Goal: Find specific page/section: Find specific page/section

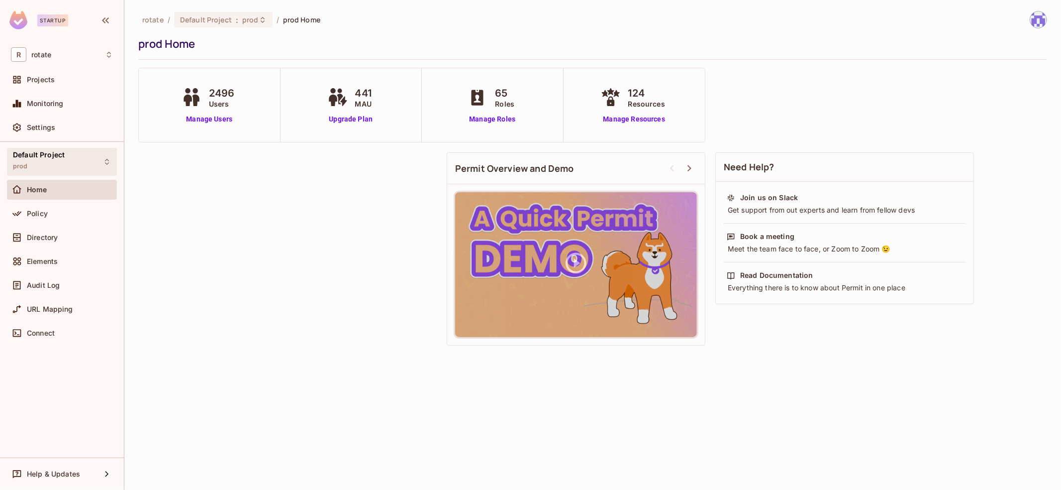
click at [87, 154] on div "Default Project prod" at bounding box center [62, 161] width 110 height 27
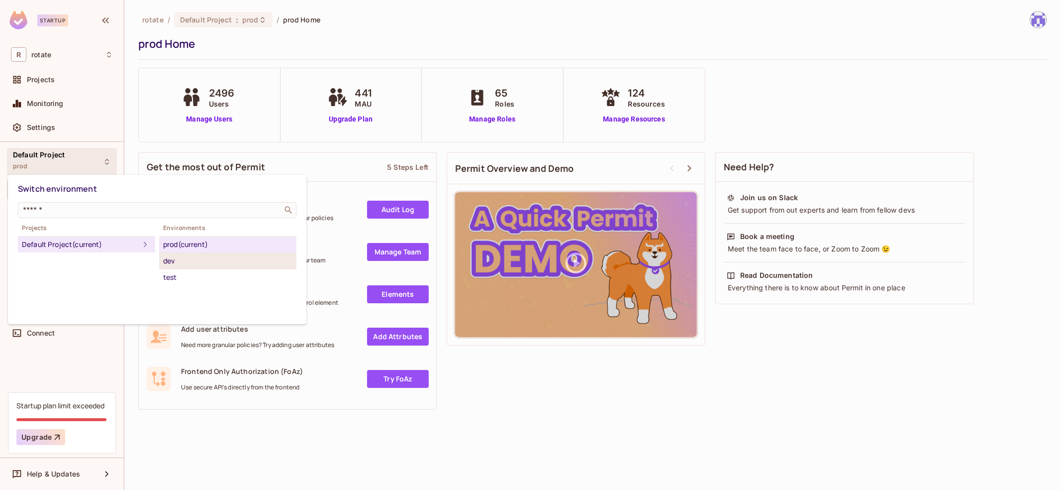
click at [193, 258] on div "dev" at bounding box center [227, 261] width 129 height 12
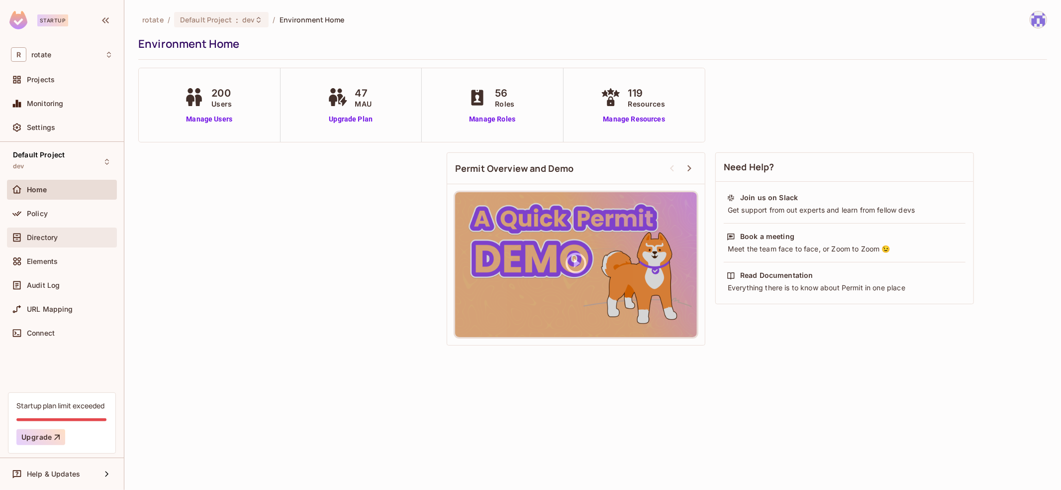
click at [70, 235] on div "Directory" at bounding box center [70, 237] width 86 height 8
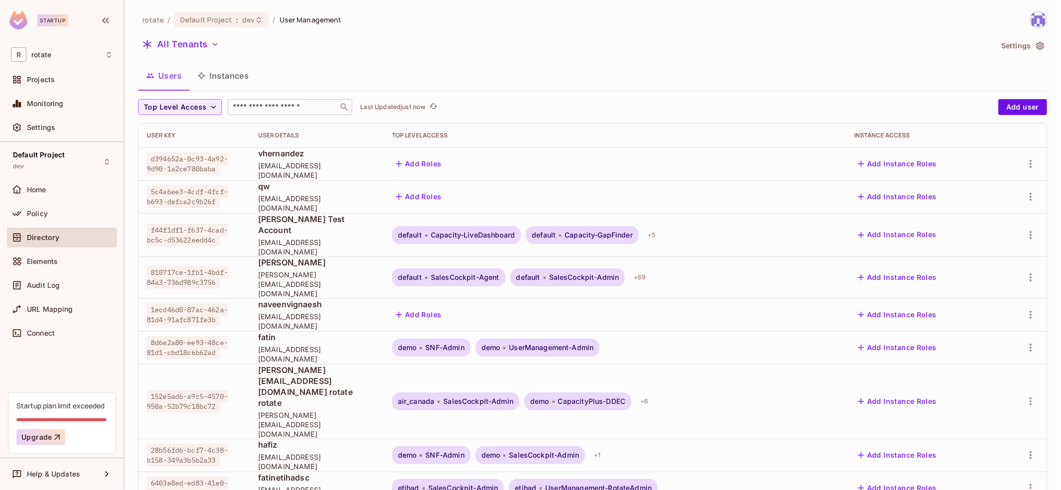
click at [304, 108] on input "text" at bounding box center [283, 107] width 104 height 10
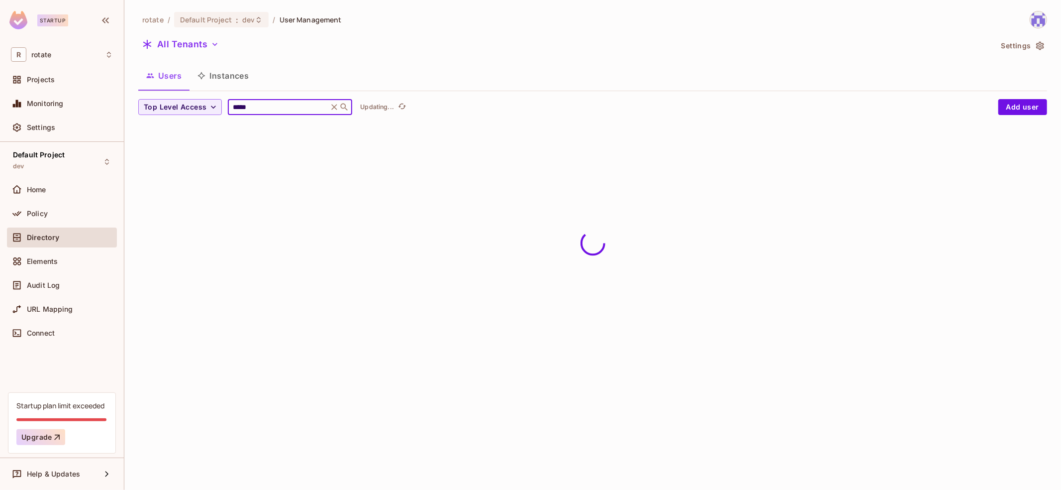
type input "*****"
click at [482, 93] on div "rotate / Default Project : dev / User Management All Tenants Settings Users Ins…" at bounding box center [592, 71] width 909 height 120
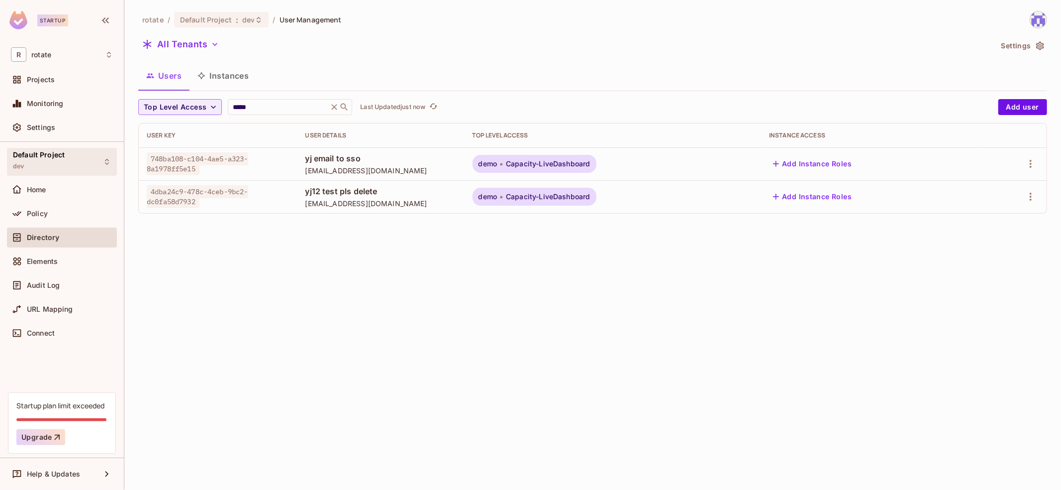
click at [59, 151] on span "Default Project" at bounding box center [39, 155] width 52 height 8
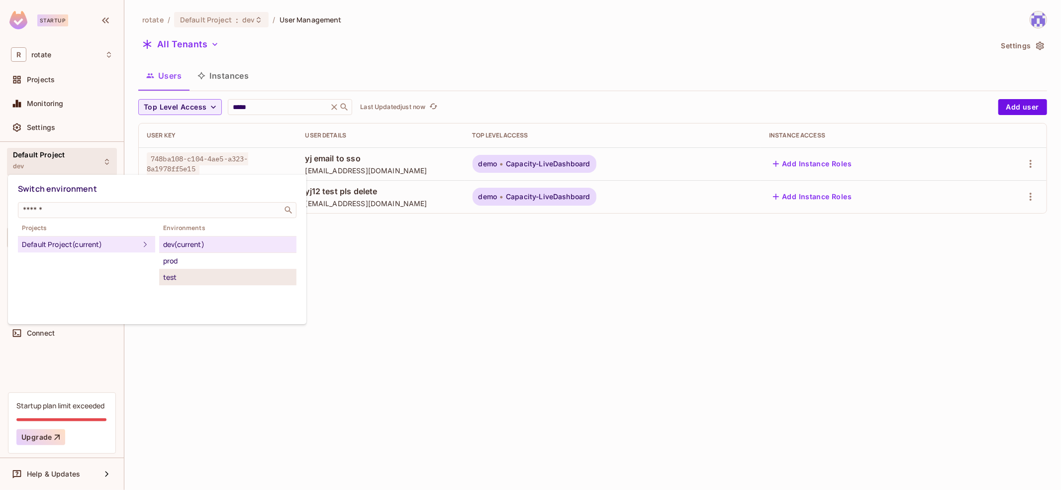
click at [234, 277] on div "test" at bounding box center [227, 277] width 129 height 12
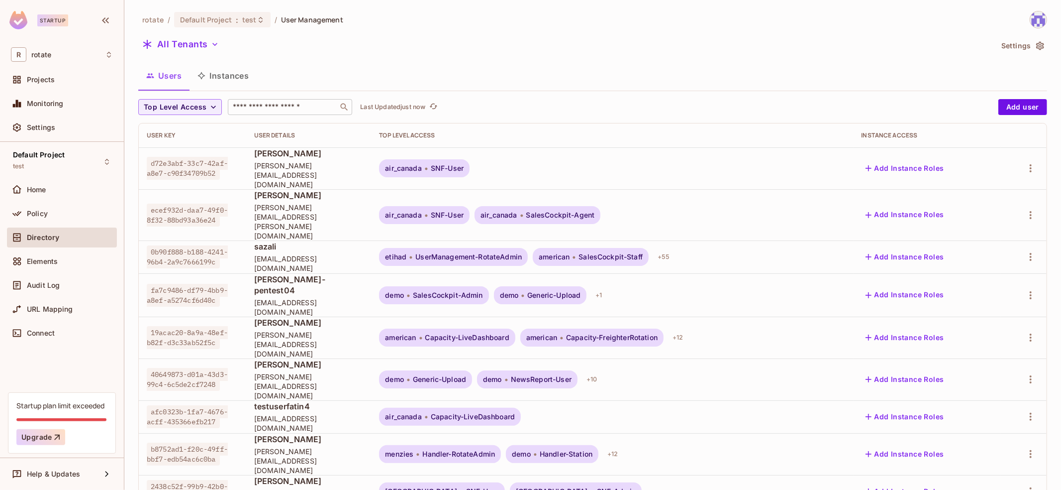
click at [280, 105] on input "text" at bounding box center [283, 107] width 104 height 10
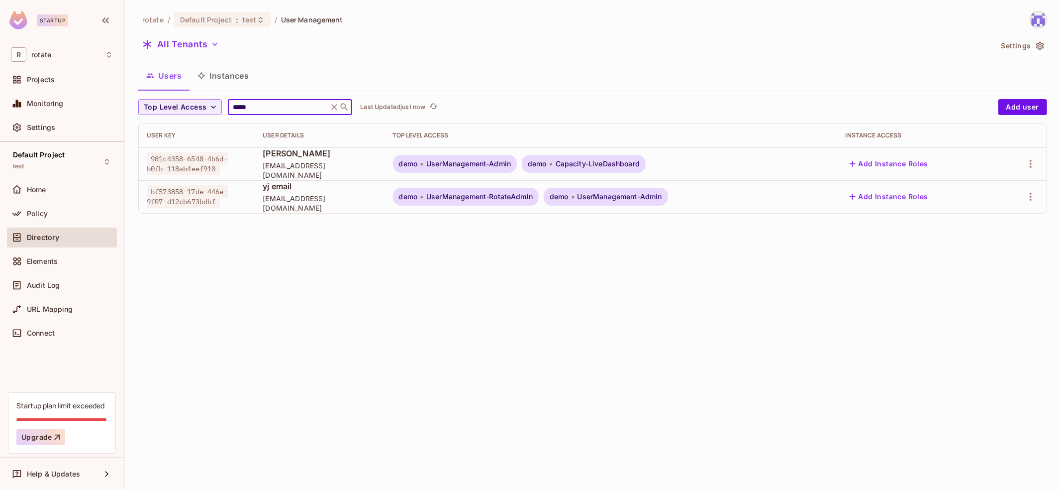
type input "*****"
click at [488, 89] on div "Users Instances" at bounding box center [592, 76] width 909 height 27
click at [72, 125] on div "Settings" at bounding box center [70, 127] width 86 height 8
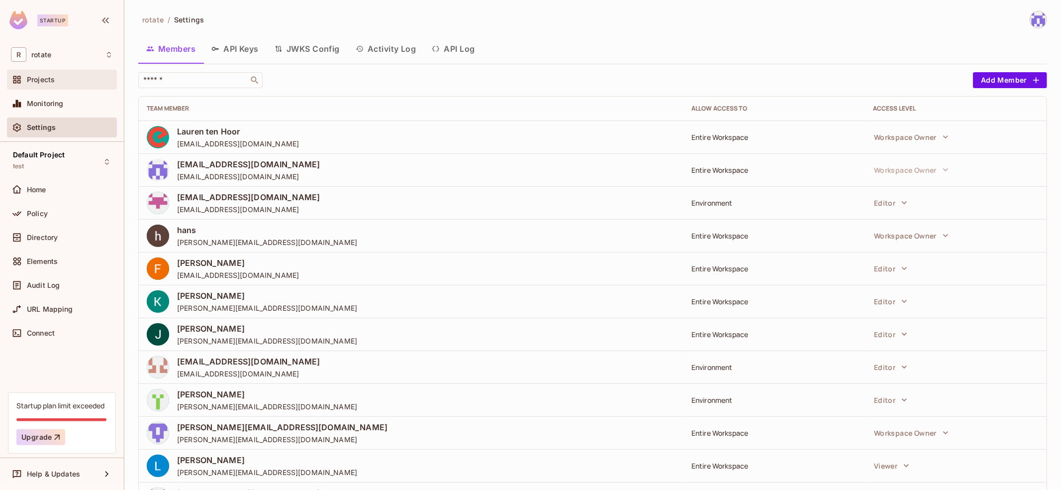
click at [65, 74] on div "Projects" at bounding box center [62, 80] width 102 height 12
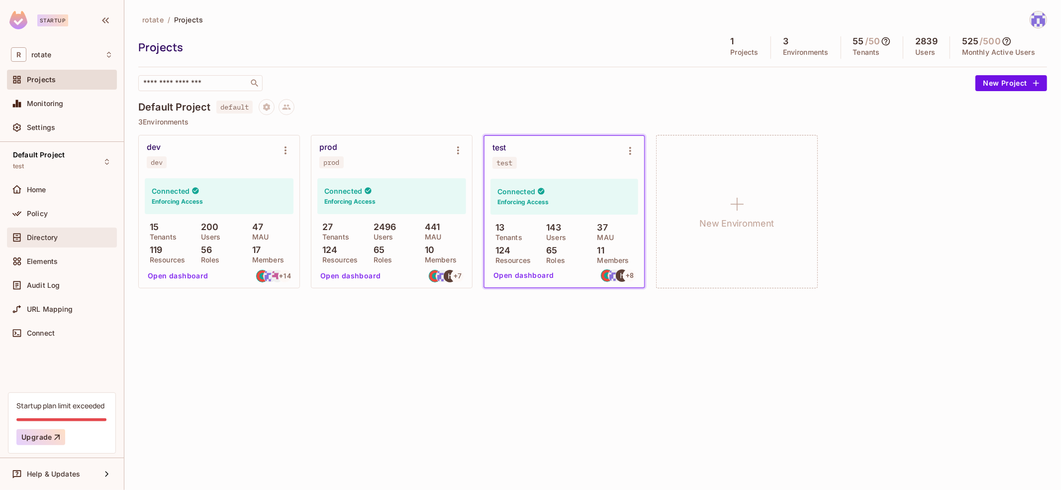
click at [60, 238] on div "Directory" at bounding box center [70, 237] width 86 height 8
